Goal: Navigation & Orientation: Find specific page/section

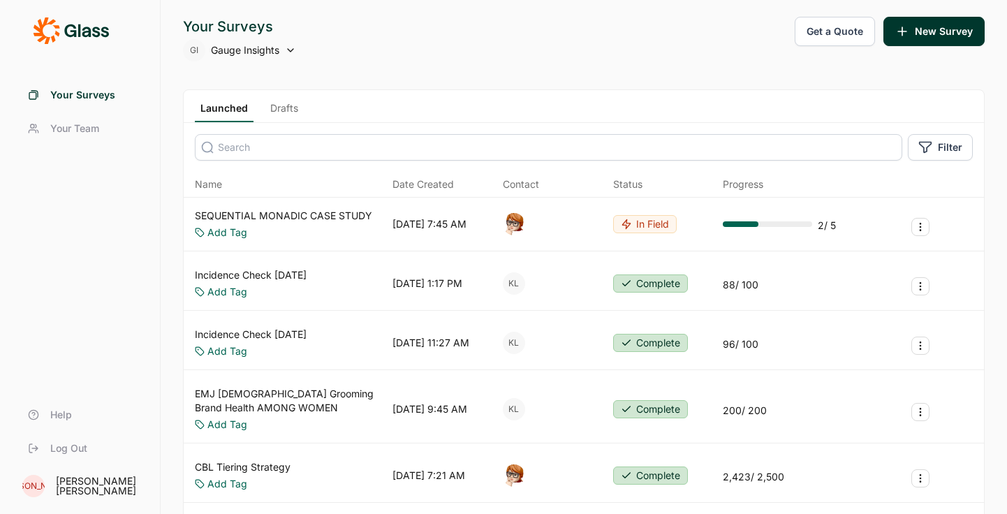
click at [103, 226] on div "Your Surveys Your Team Help Log Out" at bounding box center [80, 271] width 126 height 387
click at [78, 85] on link "Your Surveys" at bounding box center [80, 95] width 126 height 34
click at [84, 129] on span "Your Team" at bounding box center [74, 129] width 49 height 14
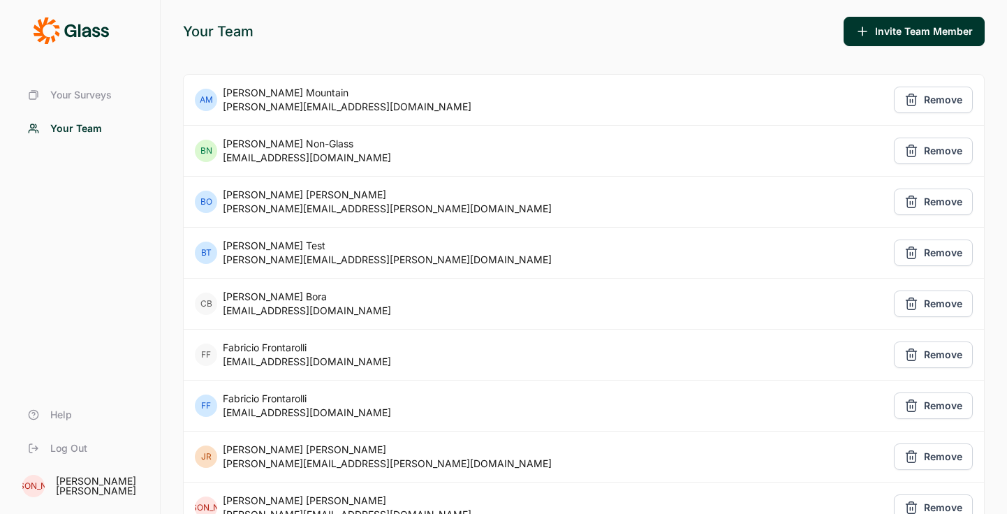
click at [73, 96] on span "Your Surveys" at bounding box center [80, 95] width 61 height 14
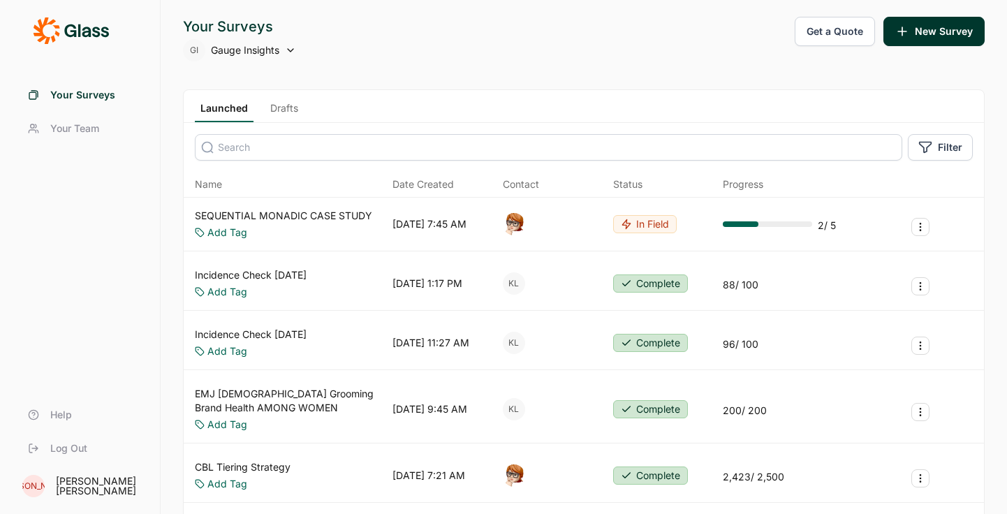
click at [87, 129] on span "Your Team" at bounding box center [74, 129] width 49 height 14
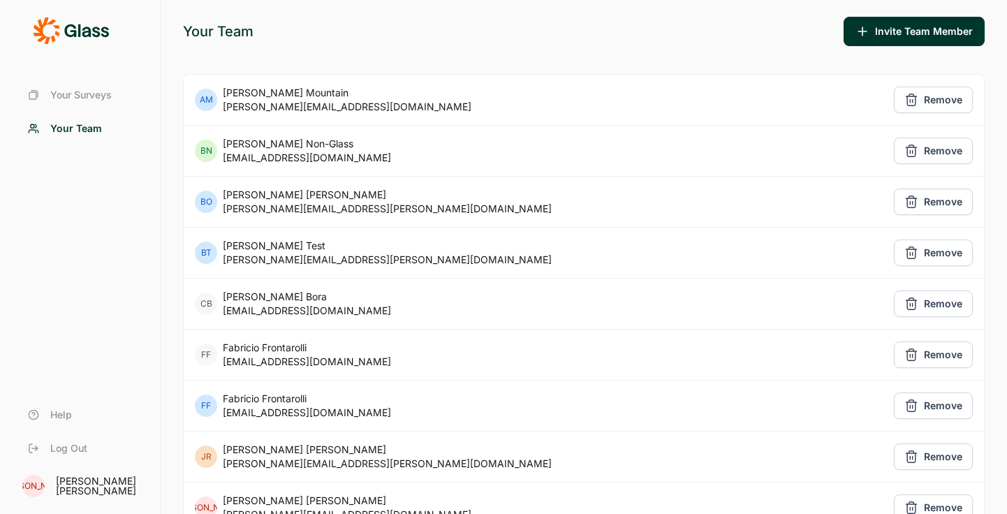
click at [77, 101] on span "Your Surveys" at bounding box center [80, 95] width 61 height 14
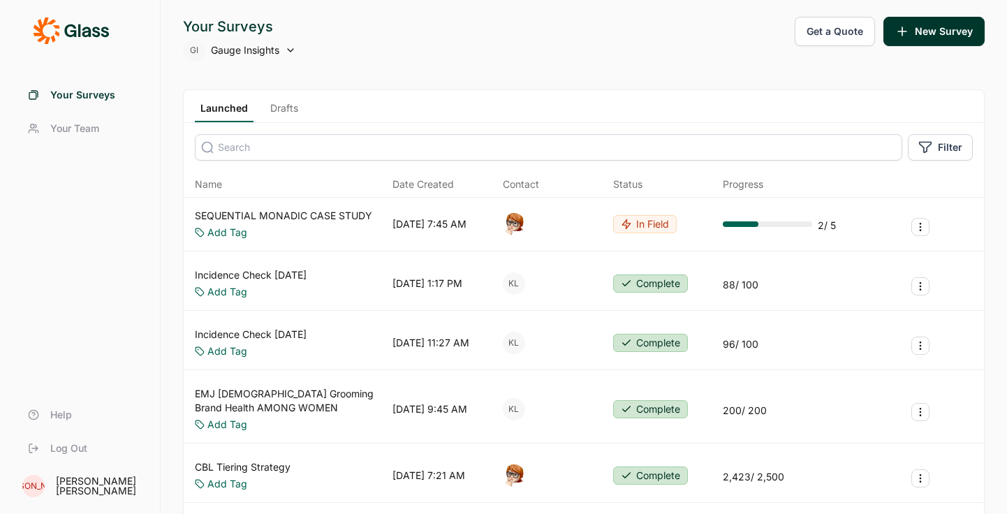
click at [82, 116] on link "Your Team" at bounding box center [80, 129] width 126 height 34
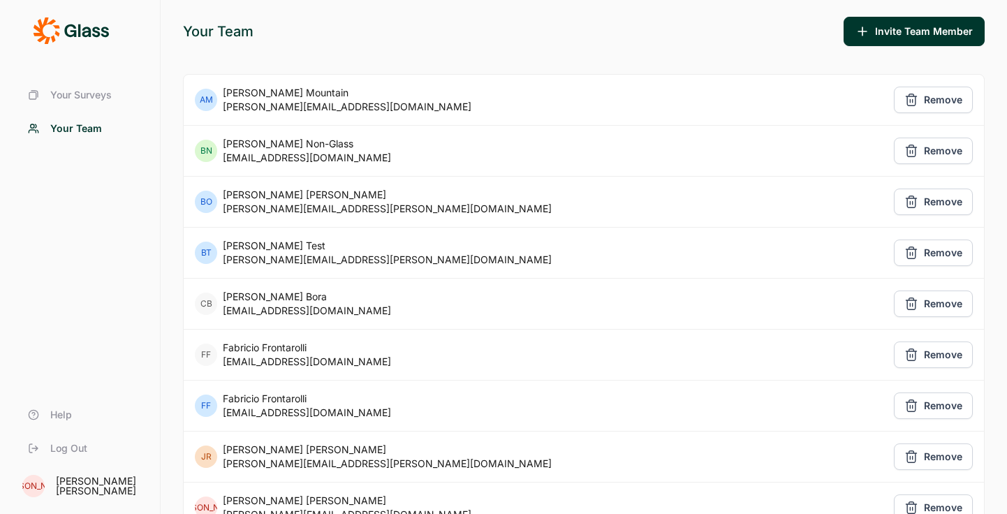
click at [91, 96] on span "Your Surveys" at bounding box center [80, 95] width 61 height 14
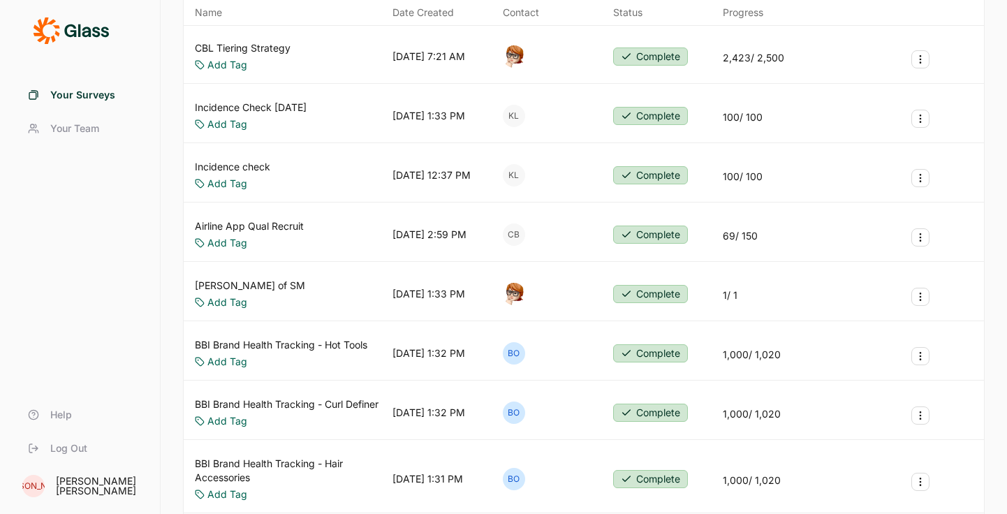
scroll to position [638, 0]
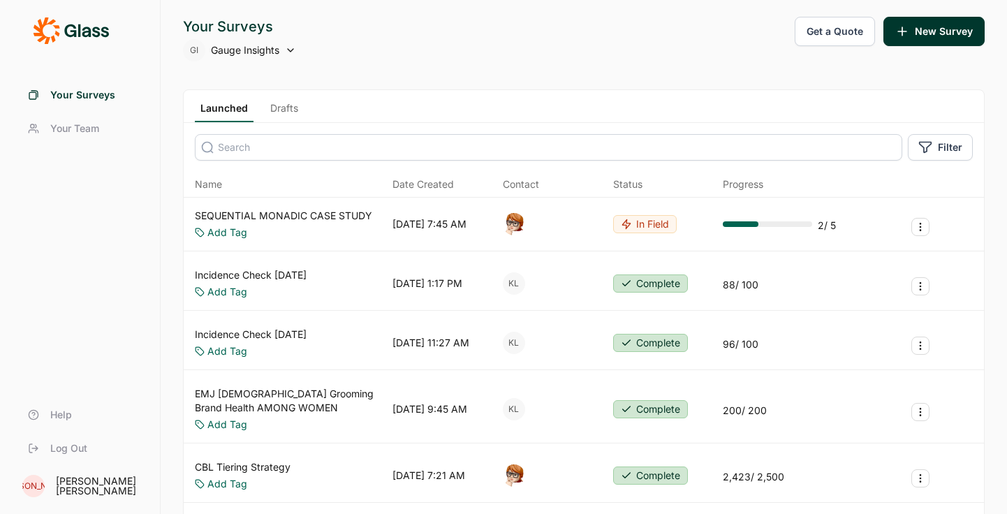
click at [73, 23] on icon at bounding box center [71, 31] width 76 height 28
click at [90, 86] on link "Your Surveys" at bounding box center [80, 95] width 126 height 34
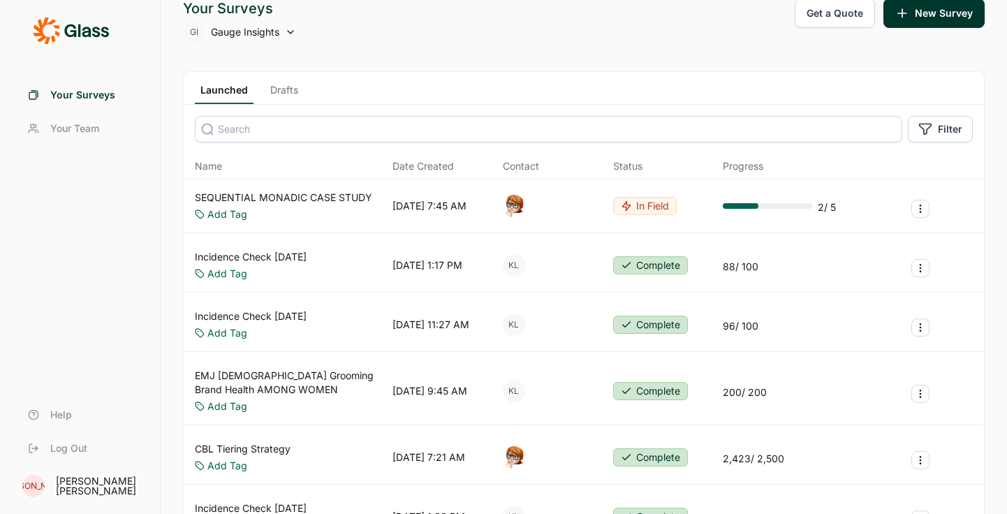
scroll to position [73, 0]
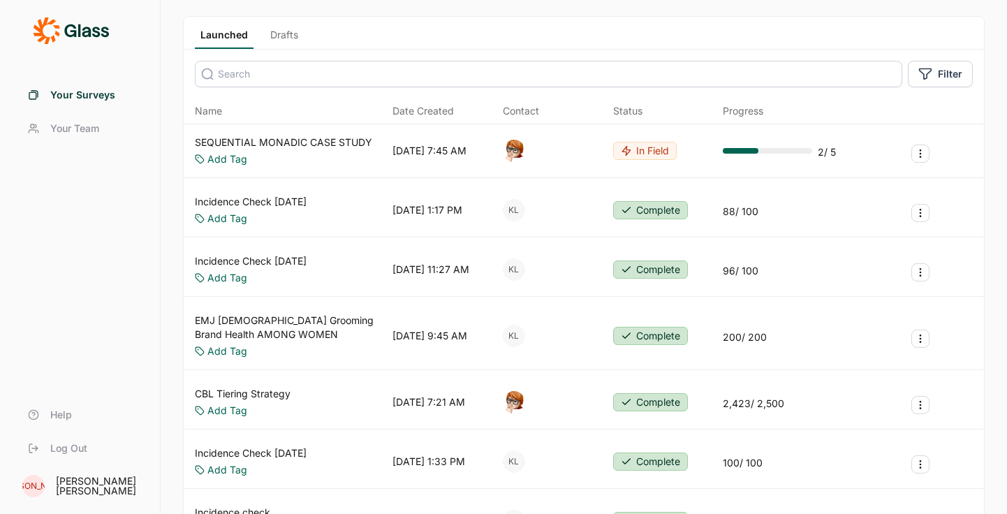
click at [296, 27] on div "Launched Drafts" at bounding box center [584, 33] width 800 height 33
click at [288, 42] on link "Drafts" at bounding box center [284, 38] width 39 height 21
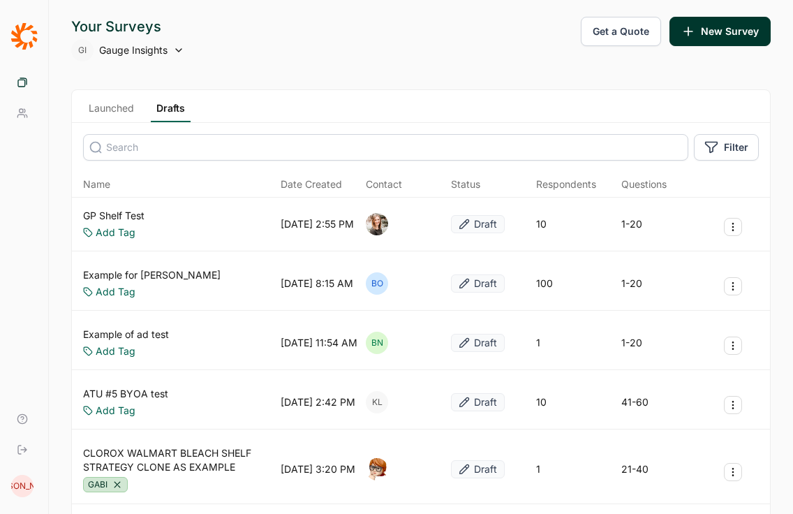
click at [48, 22] on div "Your Surveys Your Team Help Log Out [PERSON_NAME]" at bounding box center [24, 257] width 49 height 514
click at [24, 39] on icon at bounding box center [23, 36] width 27 height 28
click at [34, 89] on link "Your Surveys" at bounding box center [24, 82] width 37 height 31
click at [112, 120] on link "Launched" at bounding box center [111, 111] width 57 height 21
